Goal: Task Accomplishment & Management: Use online tool/utility

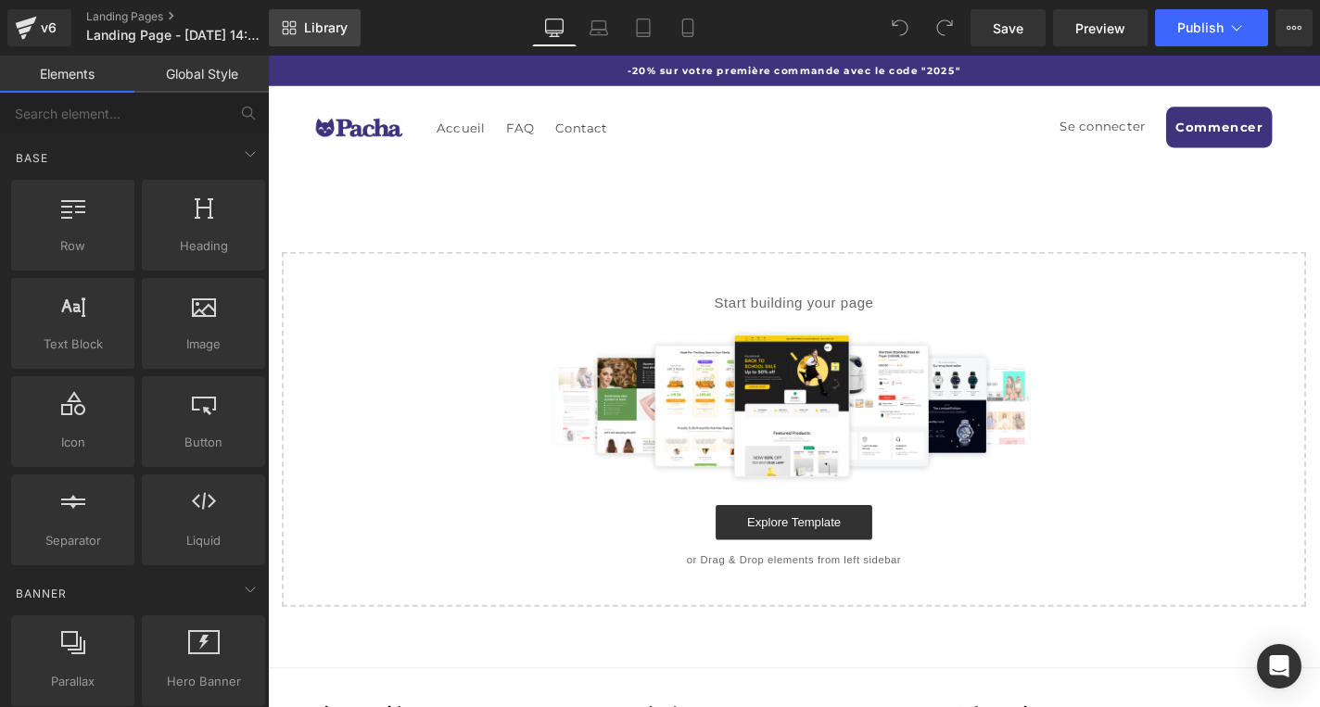
click at [335, 29] on span "Library" at bounding box center [326, 27] width 44 height 17
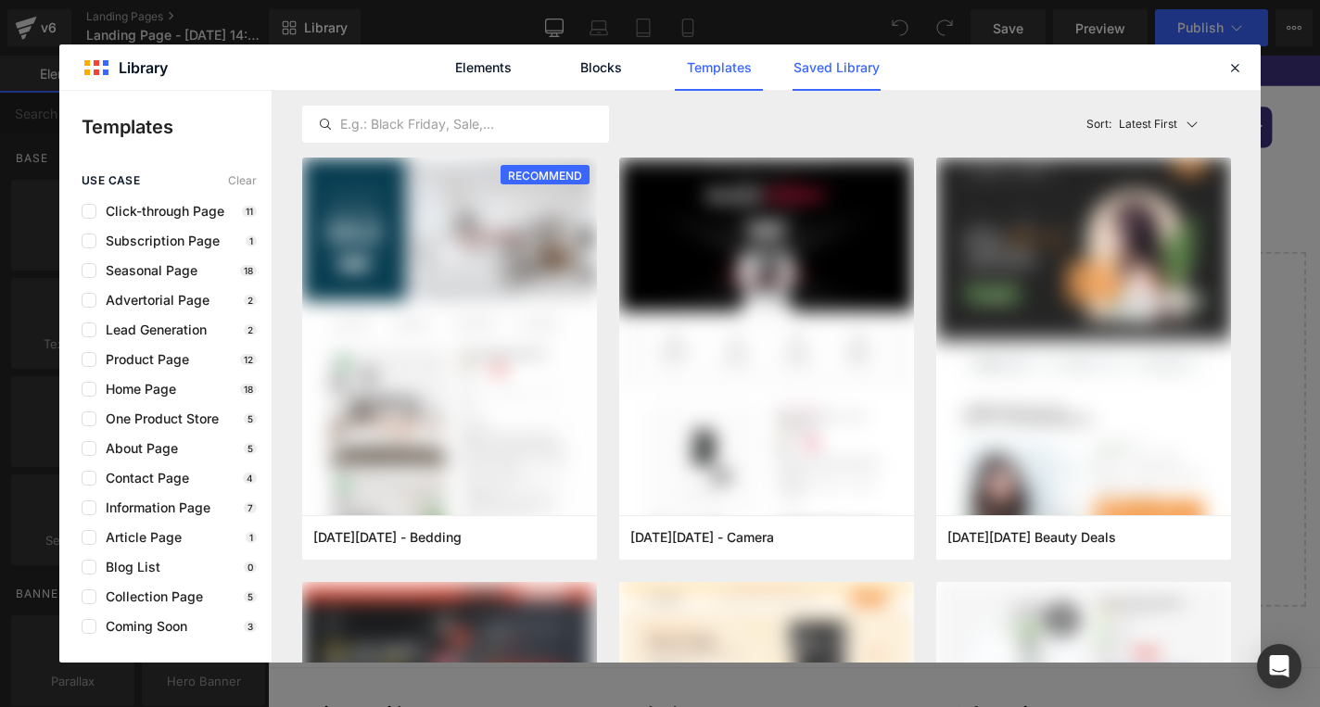
click at [831, 56] on link "Saved Library" at bounding box center [836, 67] width 88 height 46
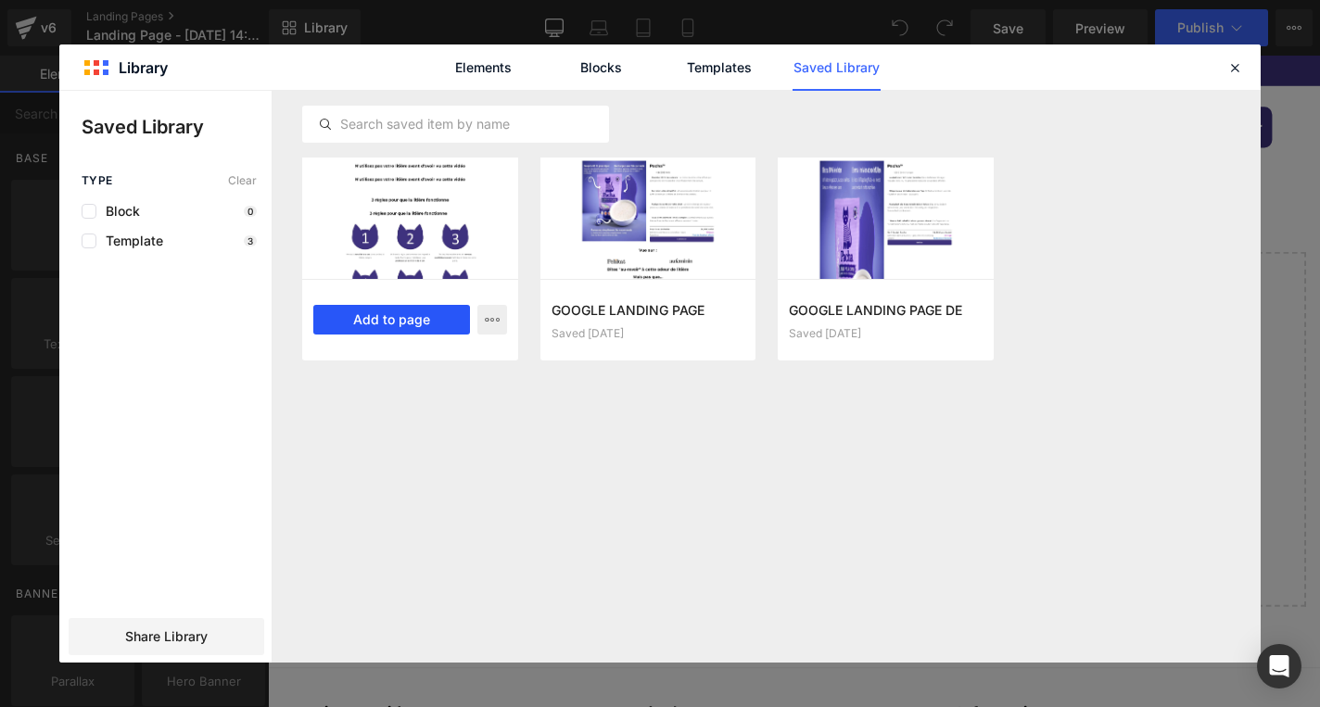
click at [432, 327] on button "Add to page" at bounding box center [391, 320] width 157 height 30
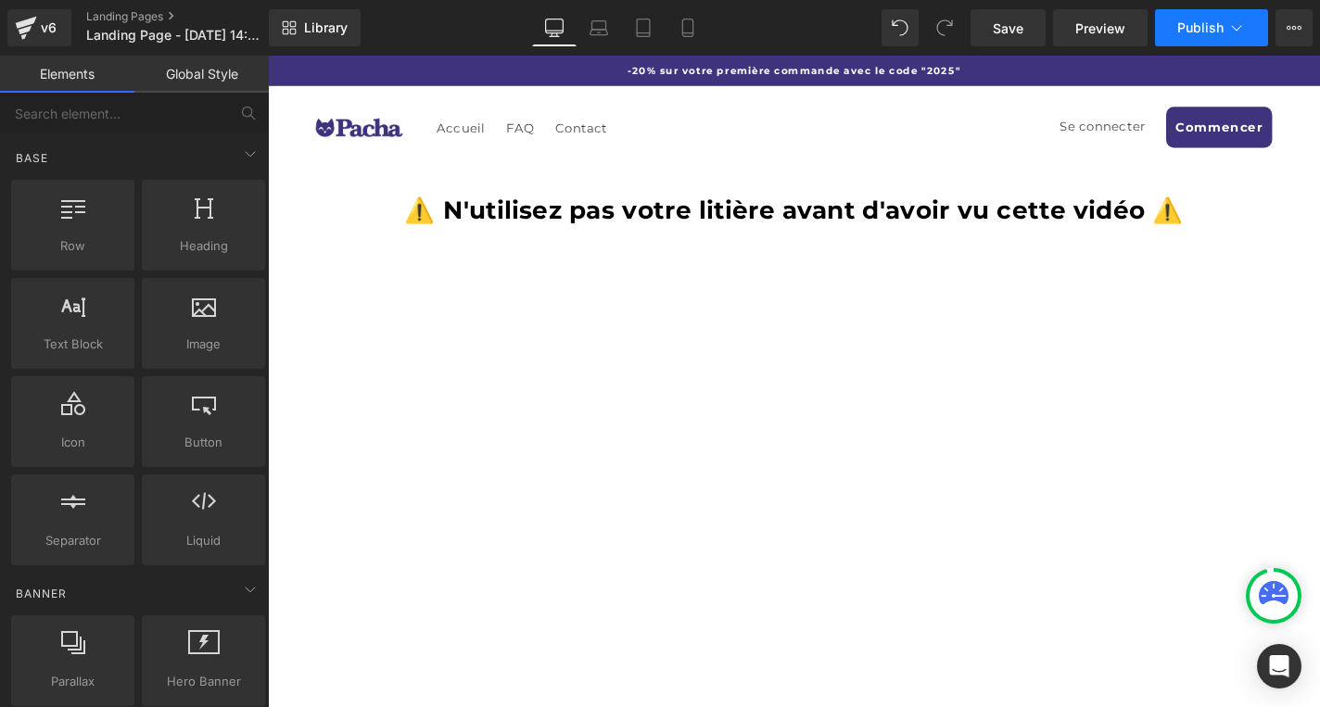
click at [1208, 36] on button "Publish" at bounding box center [1211, 27] width 113 height 37
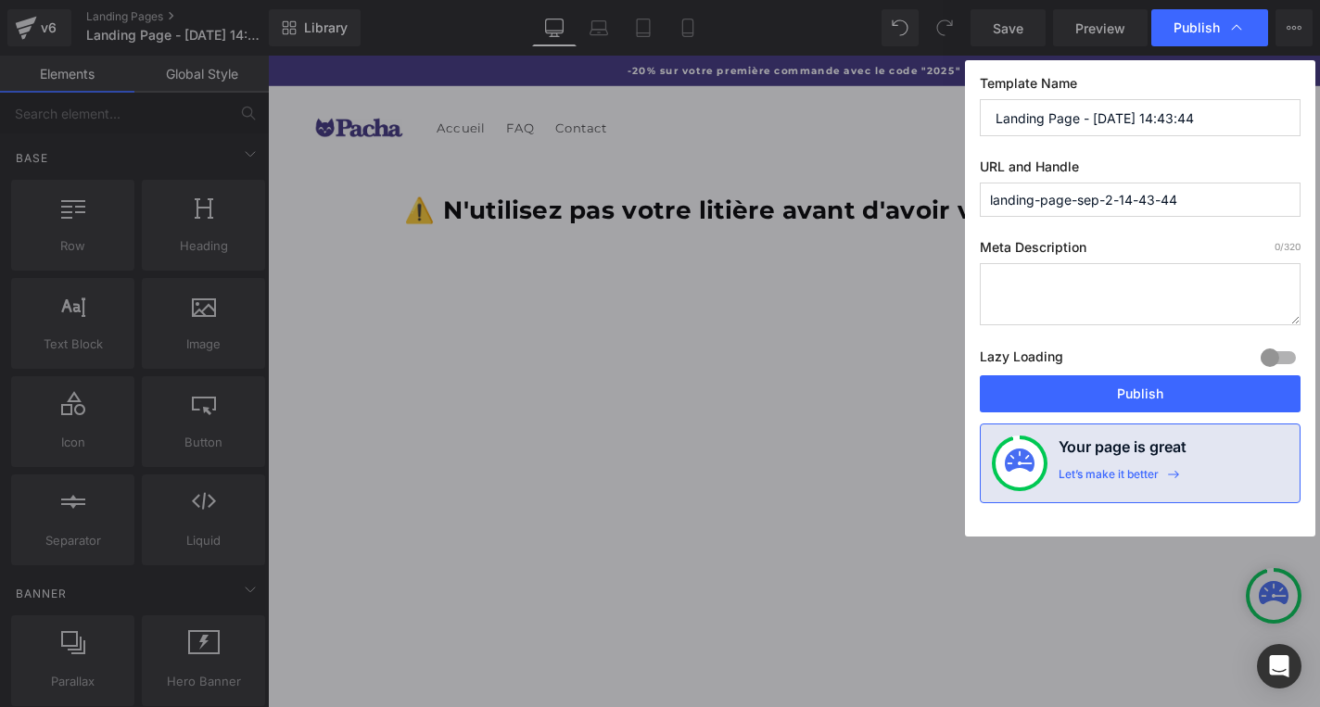
click at [1169, 196] on input "landing-page-sep-2-14-43-44" at bounding box center [1140, 200] width 321 height 34
click at [1172, 134] on input "Landing Page - [DATE] 14:43:44" at bounding box center [1140, 117] width 321 height 37
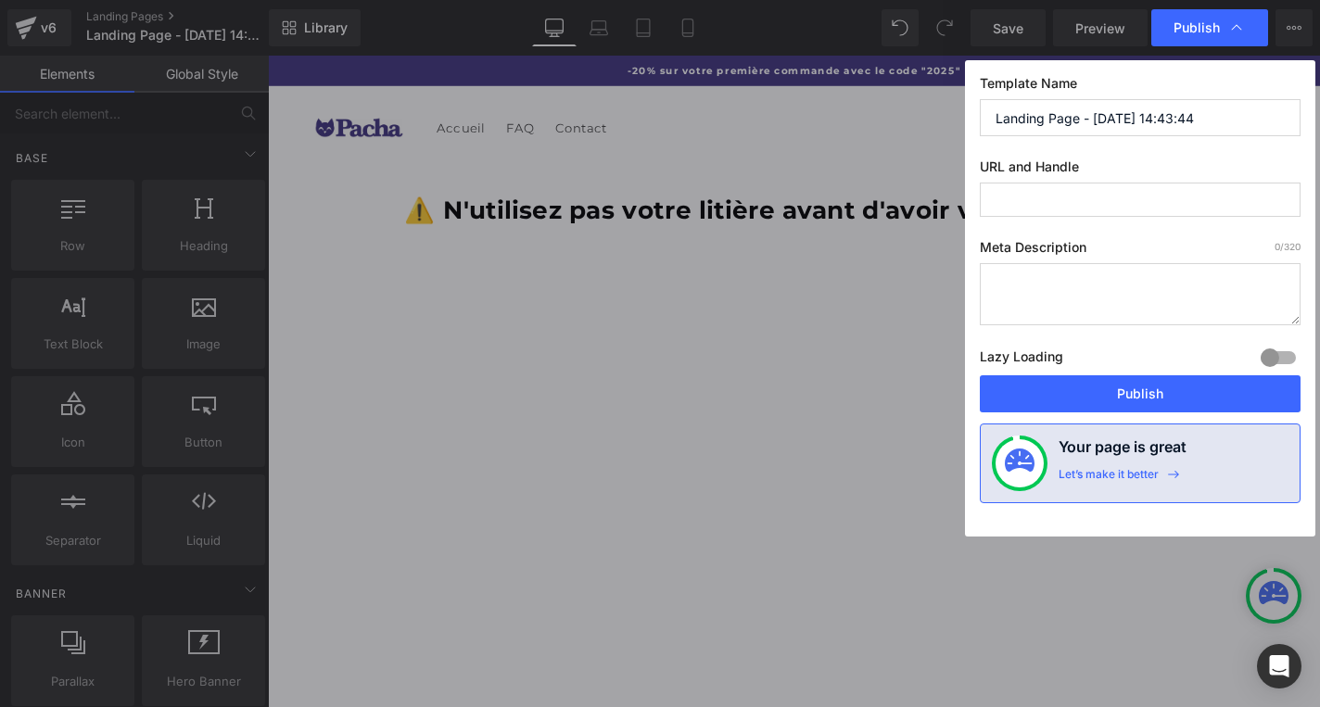
click at [1172, 134] on input "Landing Page - [DATE] 14:43:44" at bounding box center [1140, 117] width 321 height 37
click at [1097, 113] on input "text" at bounding box center [1140, 117] width 321 height 37
type input "demo fr"
click at [1066, 189] on input "text" at bounding box center [1140, 200] width 321 height 34
type input "demofr"
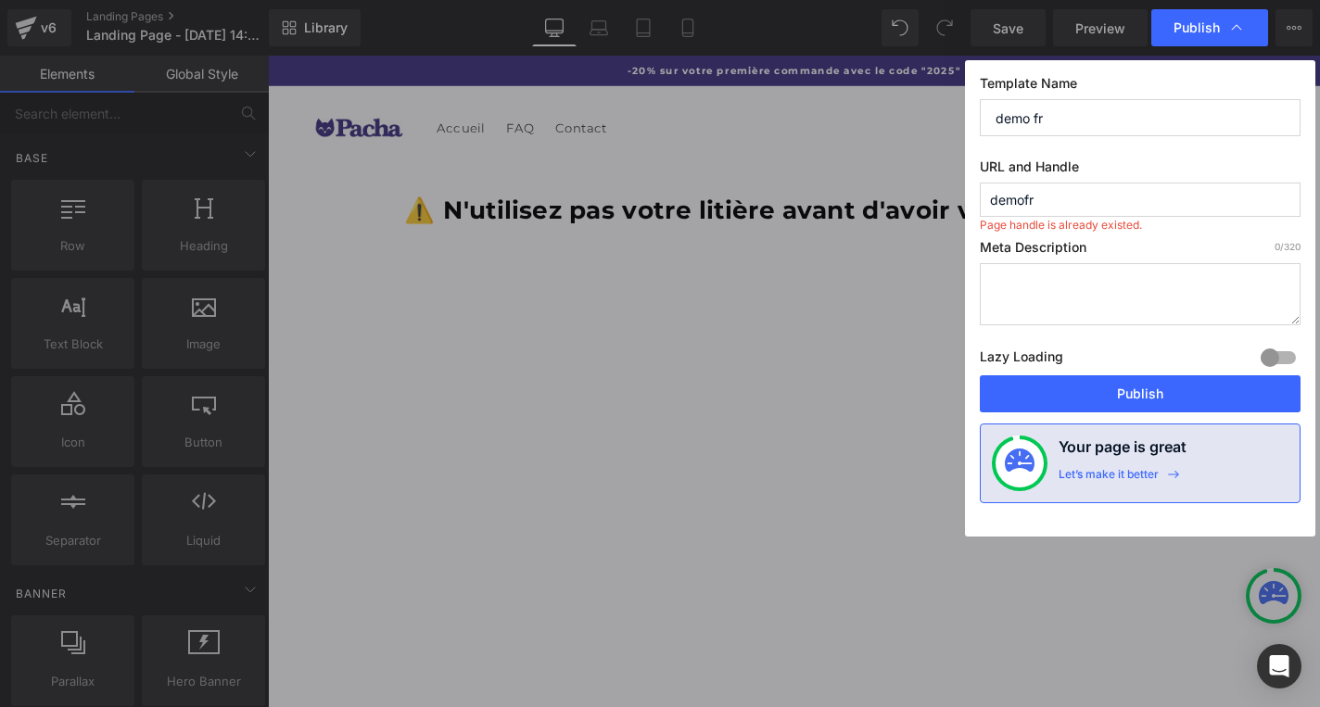
click at [1061, 297] on textarea at bounding box center [1140, 294] width 321 height 62
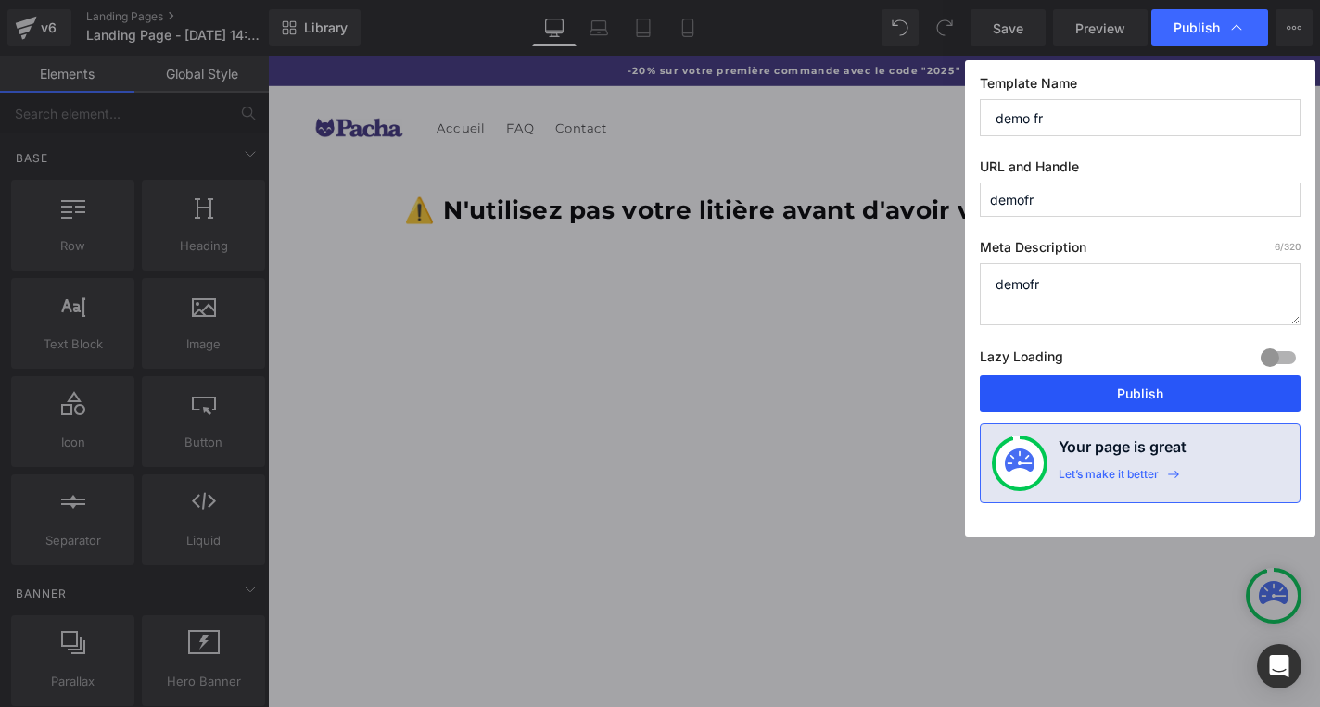
type textarea "demofr"
click at [1099, 404] on button "Publish" at bounding box center [1140, 393] width 321 height 37
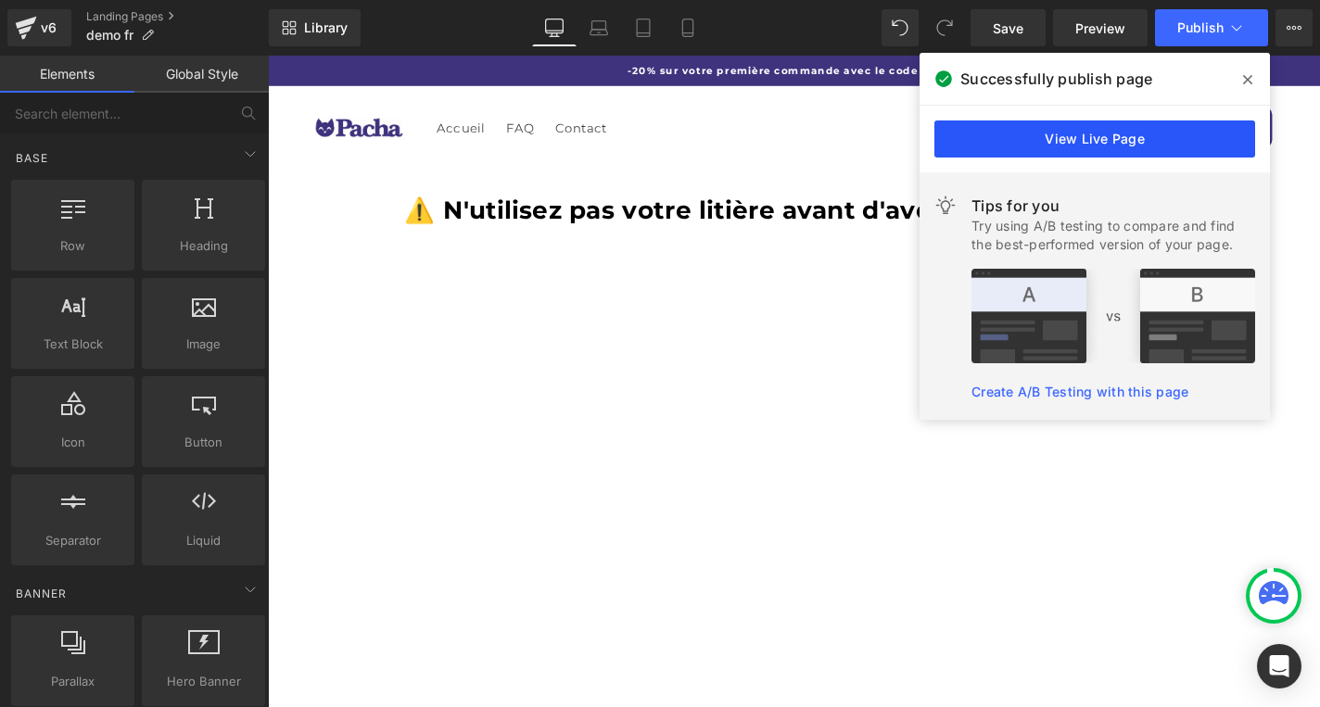
click at [1038, 129] on link "View Live Page" at bounding box center [1094, 138] width 321 height 37
